Goal: Task Accomplishment & Management: Use online tool/utility

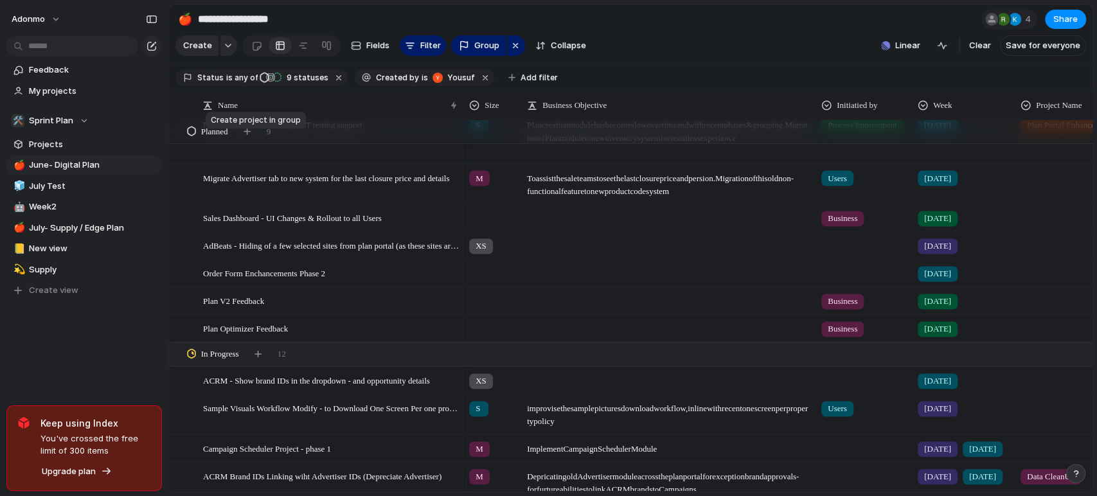
drag, startPoint x: 247, startPoint y: 142, endPoint x: 253, endPoint y: 195, distance: 53.6
click at [247, 135] on div "button" at bounding box center [247, 131] width 7 height 7
click at [922, 366] on div "In Progress 12" at bounding box center [632, 354] width 926 height 23
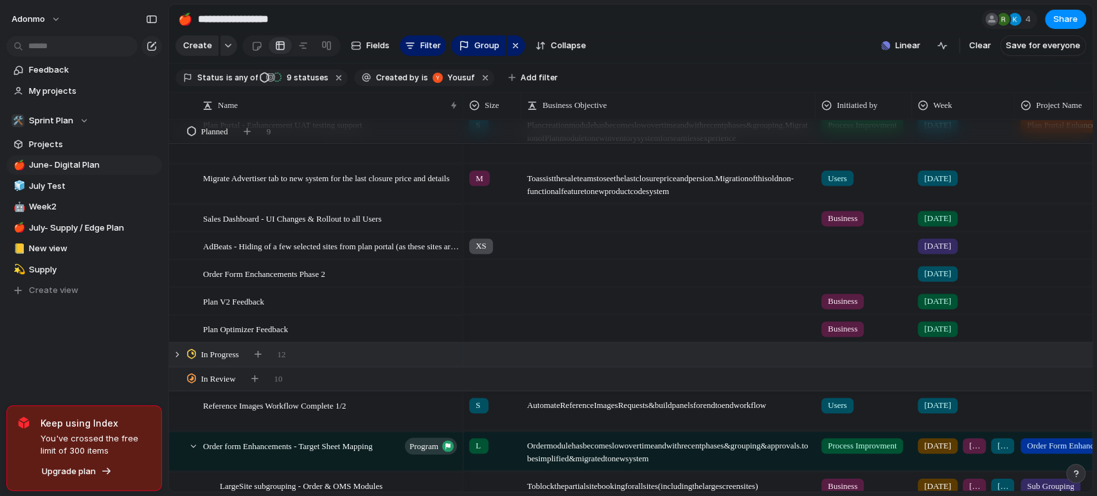
click at [251, 135] on div "button" at bounding box center [247, 131] width 7 height 7
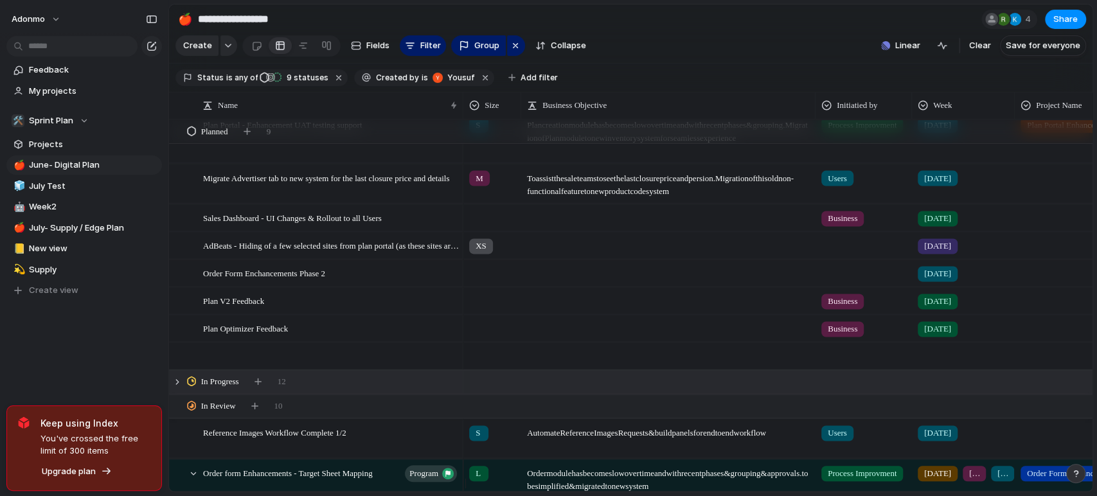
click at [261, 360] on div at bounding box center [331, 356] width 256 height 26
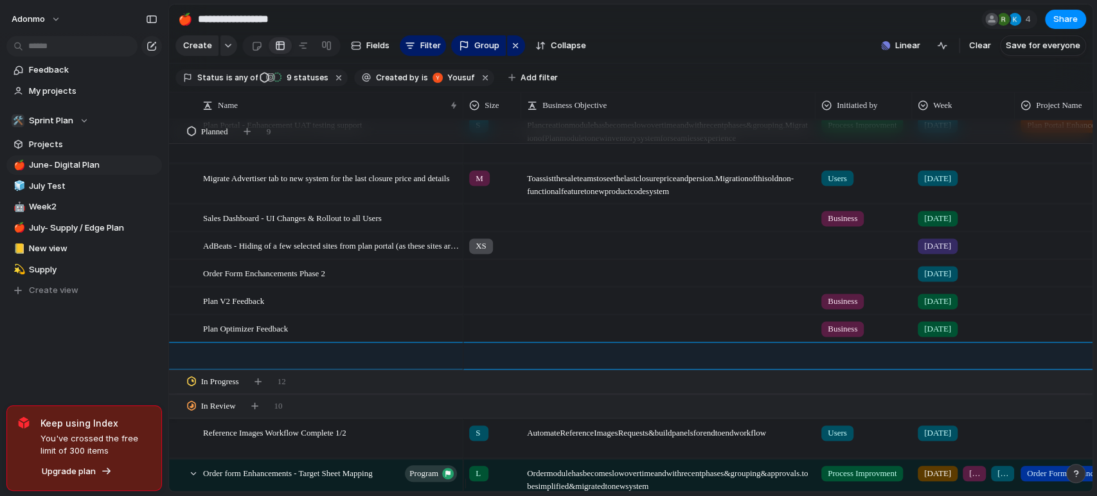
click at [261, 360] on main "**********" at bounding box center [630, 248] width 925 height 488
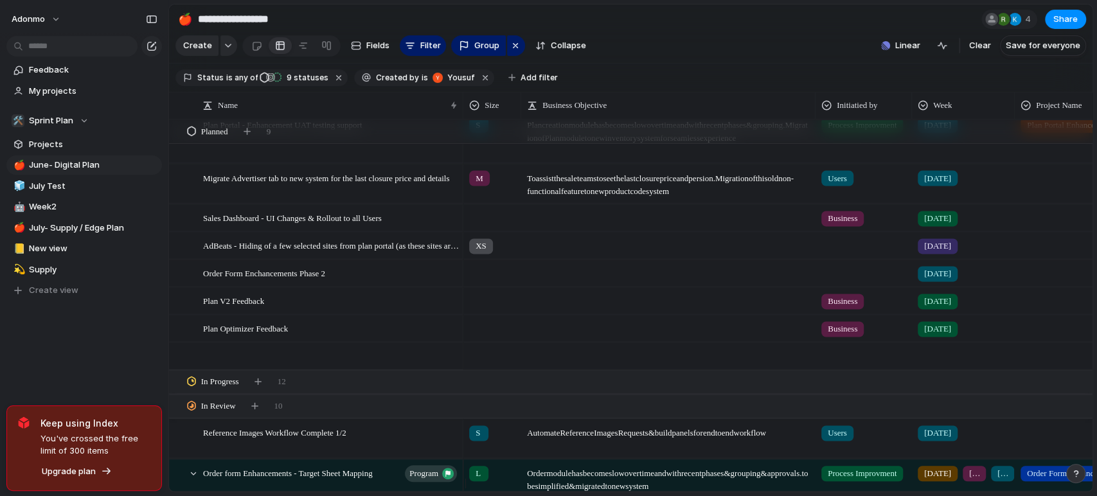
click at [447, 360] on div at bounding box center [447, 356] width 22 height 17
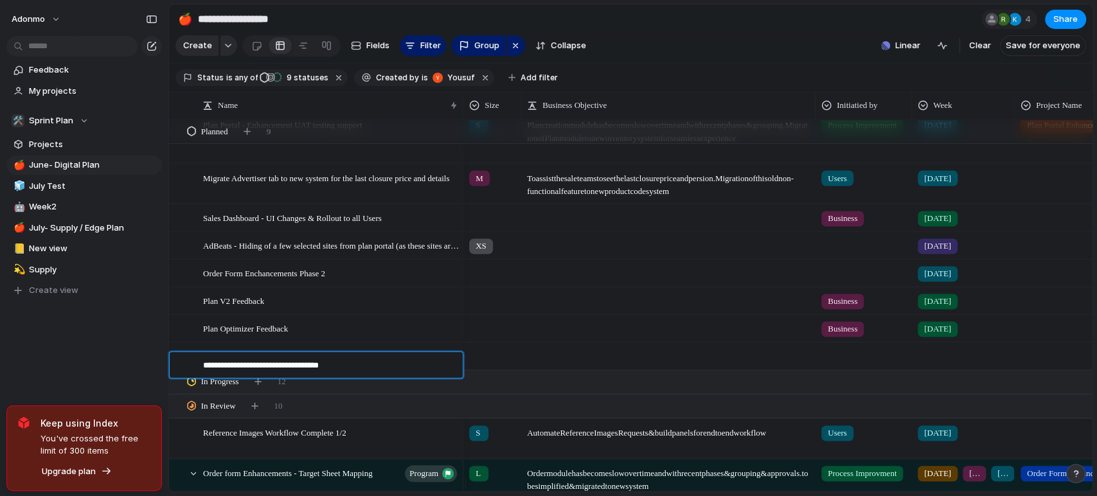
type textarea "**********"
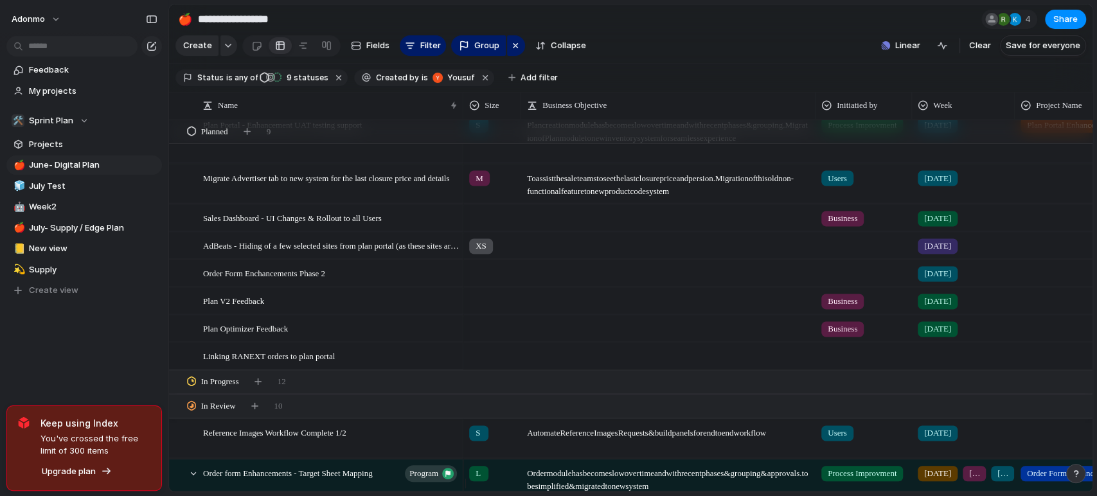
click at [936, 364] on div at bounding box center [964, 353] width 102 height 21
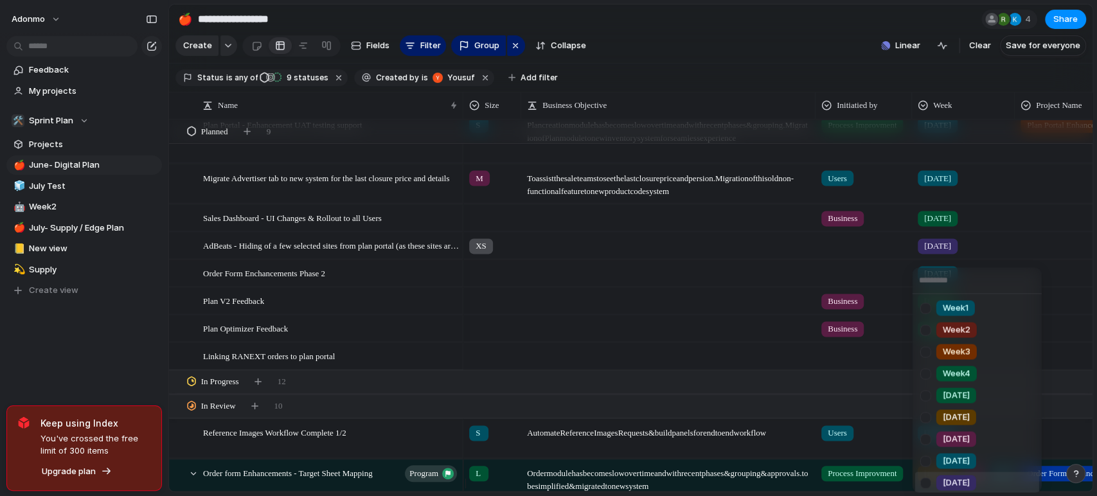
scroll to position [67, 0]
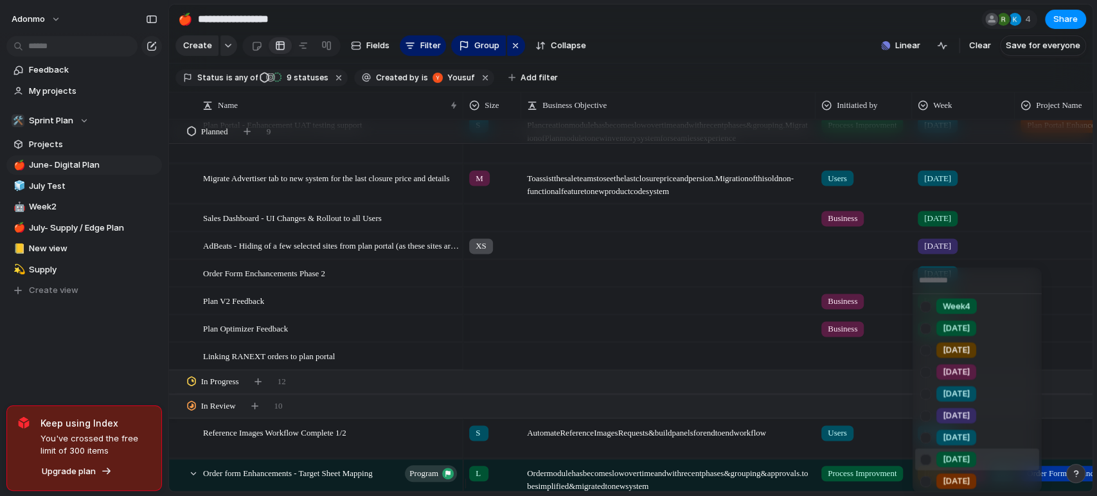
click at [961, 463] on span "[DATE]" at bounding box center [956, 459] width 27 height 13
